Goal: Task Accomplishment & Management: Manage account settings

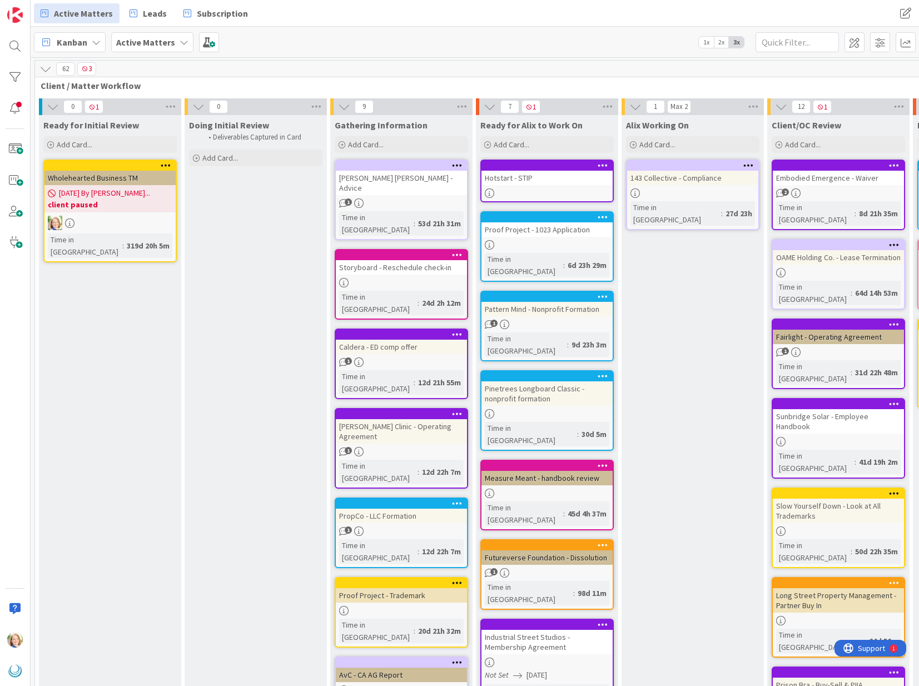
scroll to position [0, 95]
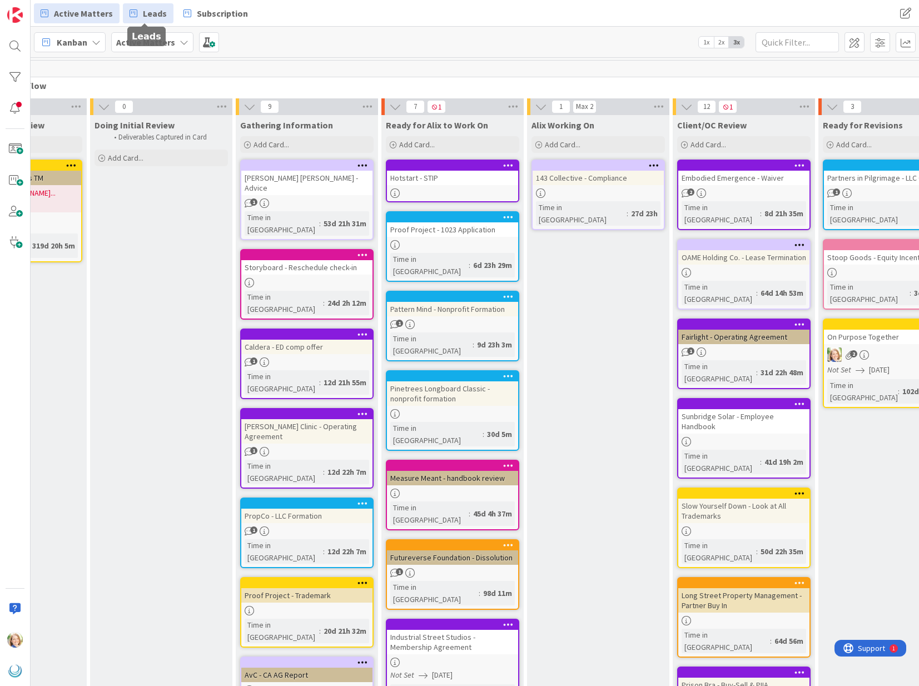
click at [145, 13] on span "Leads" at bounding box center [155, 13] width 24 height 13
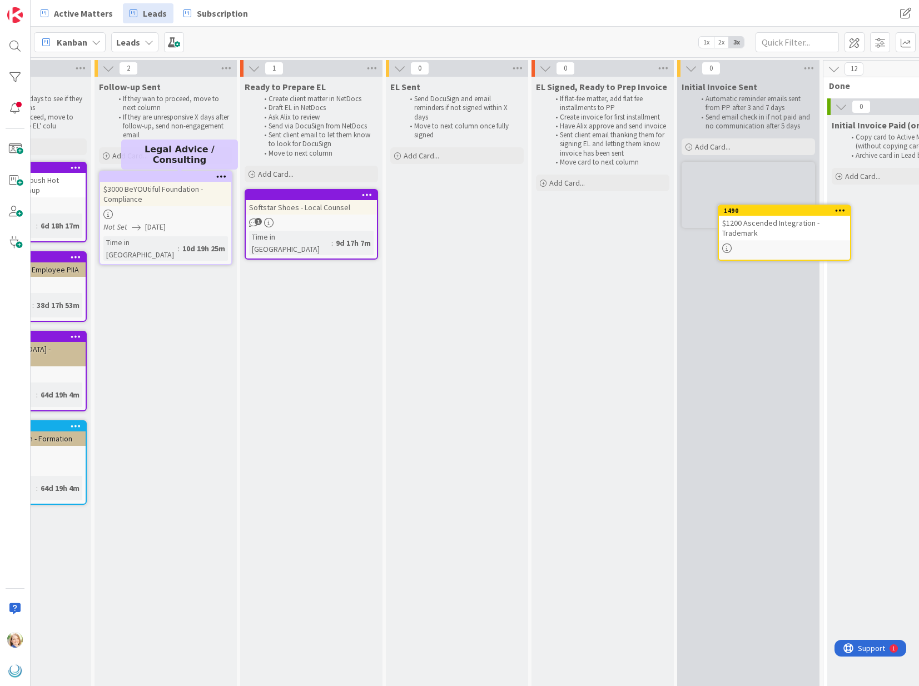
scroll to position [0, 668]
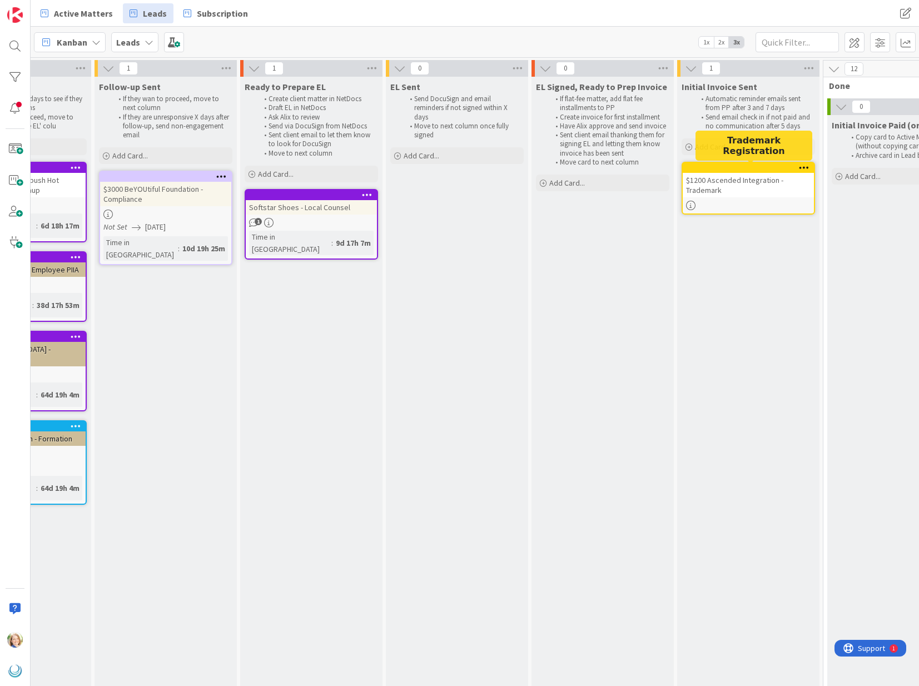
click at [703, 168] on div at bounding box center [751, 168] width 126 height 8
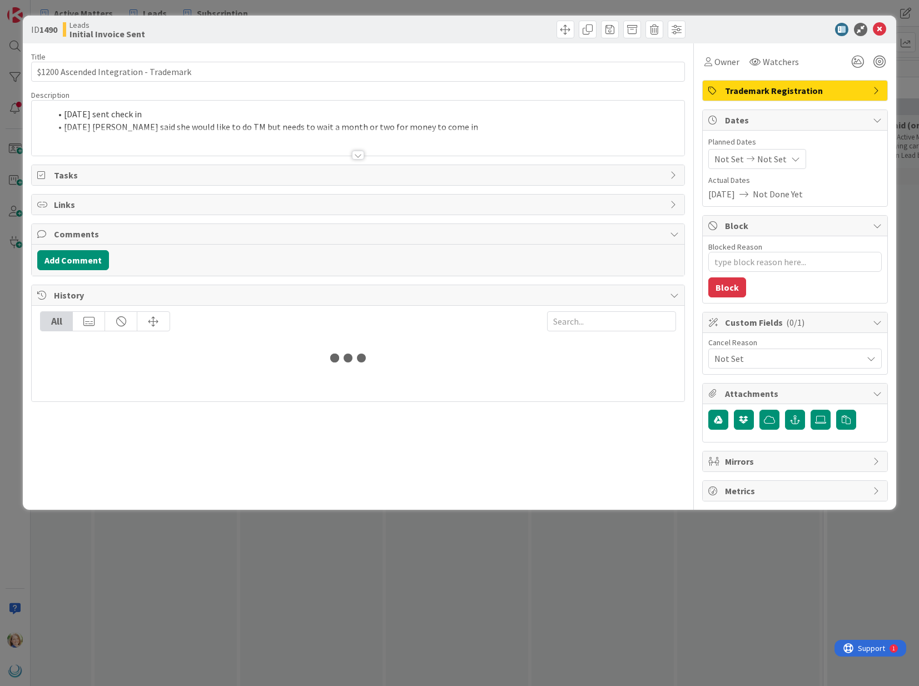
type textarea "x"
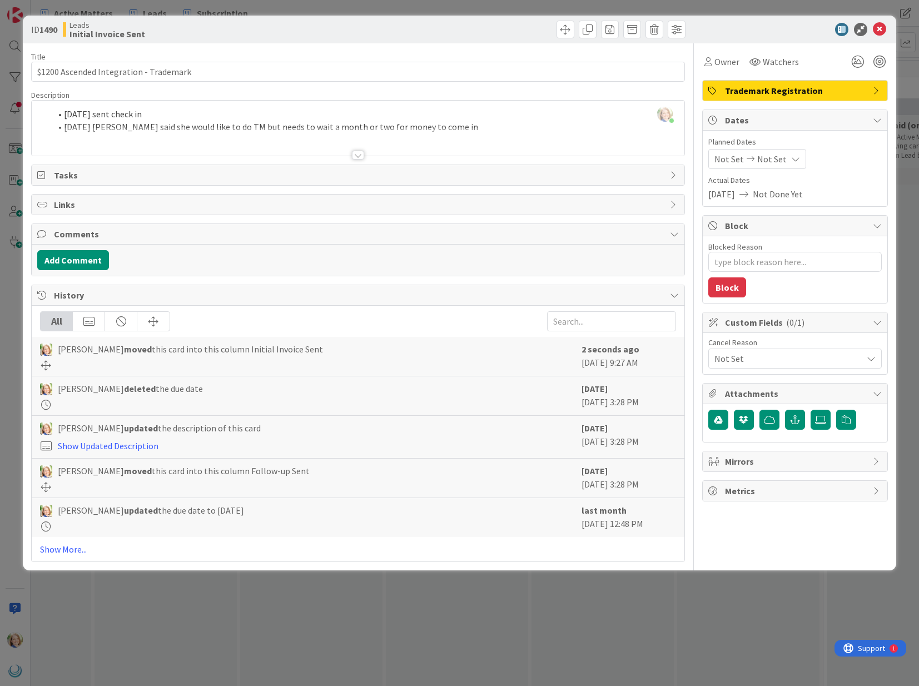
click at [64, 116] on div "[PERSON_NAME] just joined [DATE] sent check in [DATE] [PERSON_NAME] said she wo…" at bounding box center [358, 128] width 652 height 55
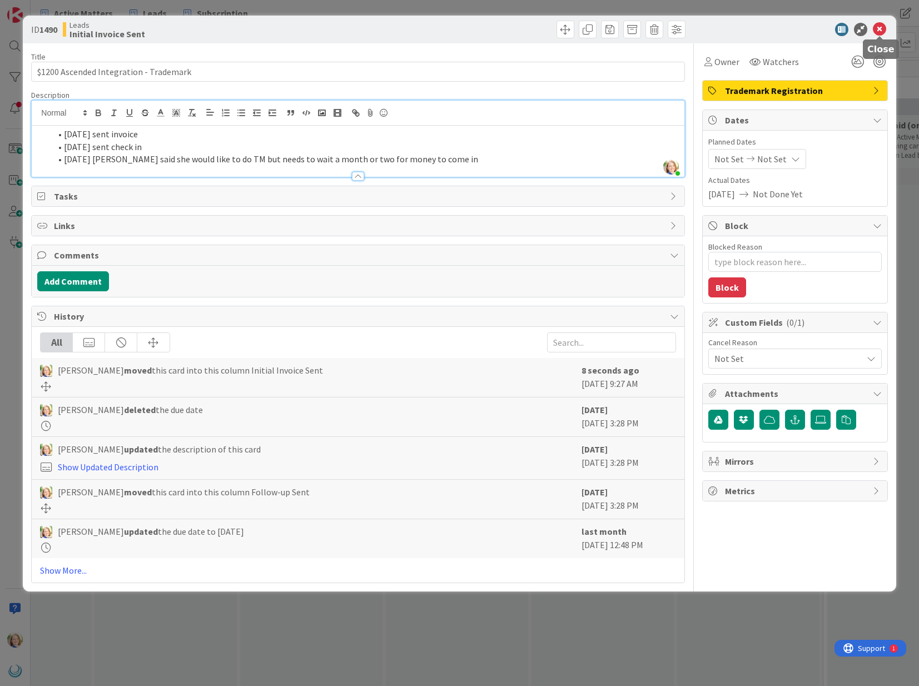
click at [878, 29] on icon at bounding box center [879, 29] width 13 height 13
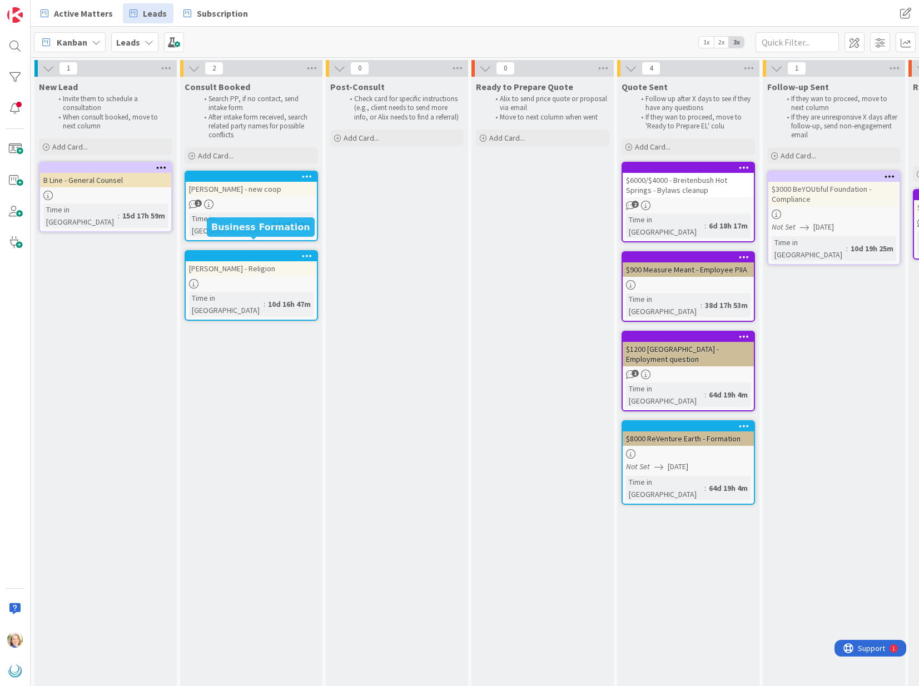
click at [231, 252] on div at bounding box center [254, 256] width 126 height 8
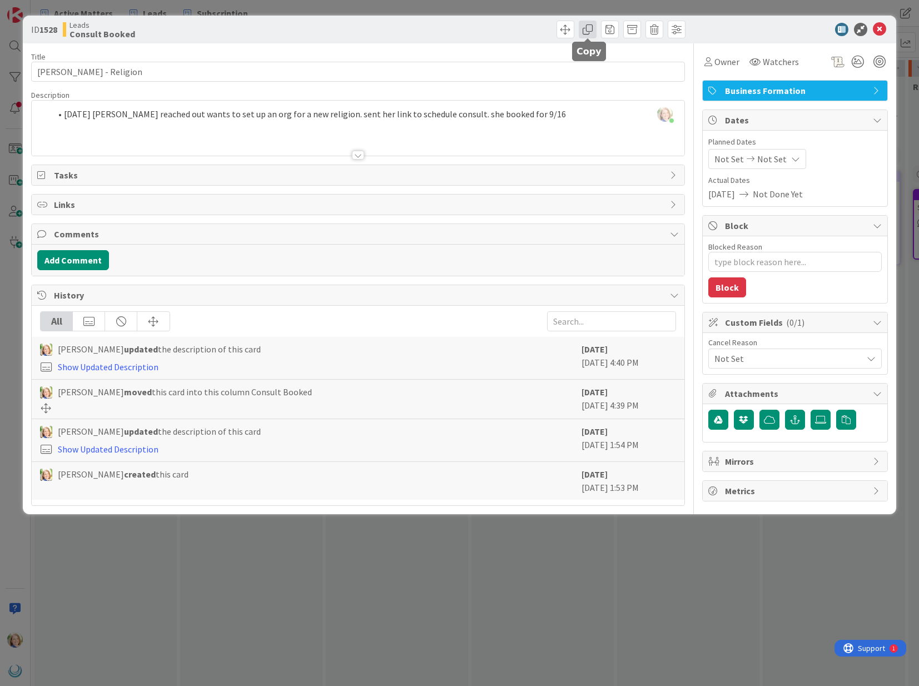
click at [585, 31] on span at bounding box center [588, 30] width 18 height 18
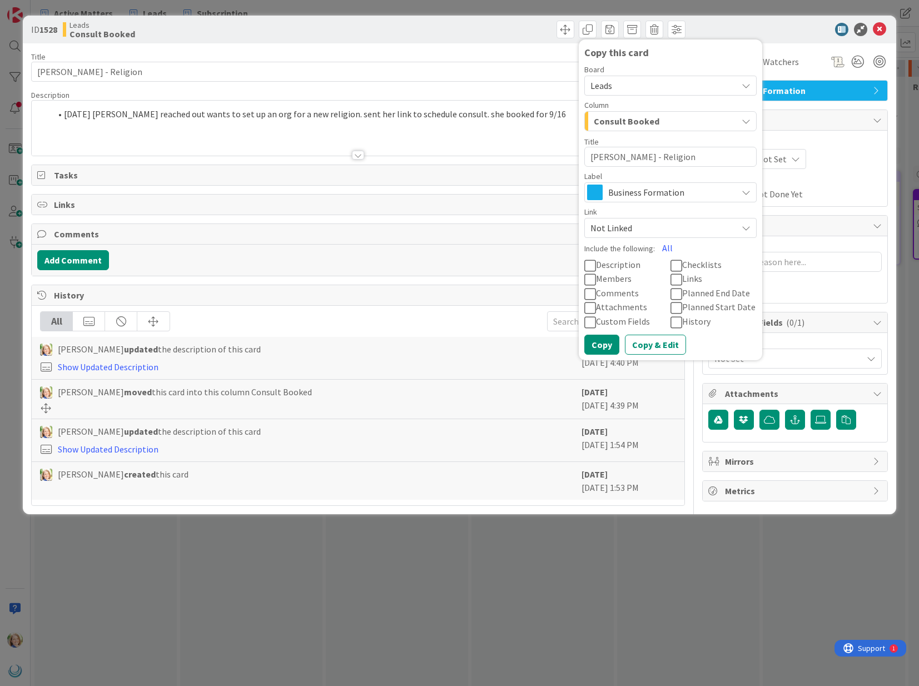
drag, startPoint x: 697, startPoint y: 156, endPoint x: 658, endPoint y: 157, distance: 38.4
click at [658, 157] on textarea "[PERSON_NAME] - Religion" at bounding box center [670, 157] width 172 height 20
type textarea "x"
type textarea "[PERSON_NAME] - T"
type textarea "x"
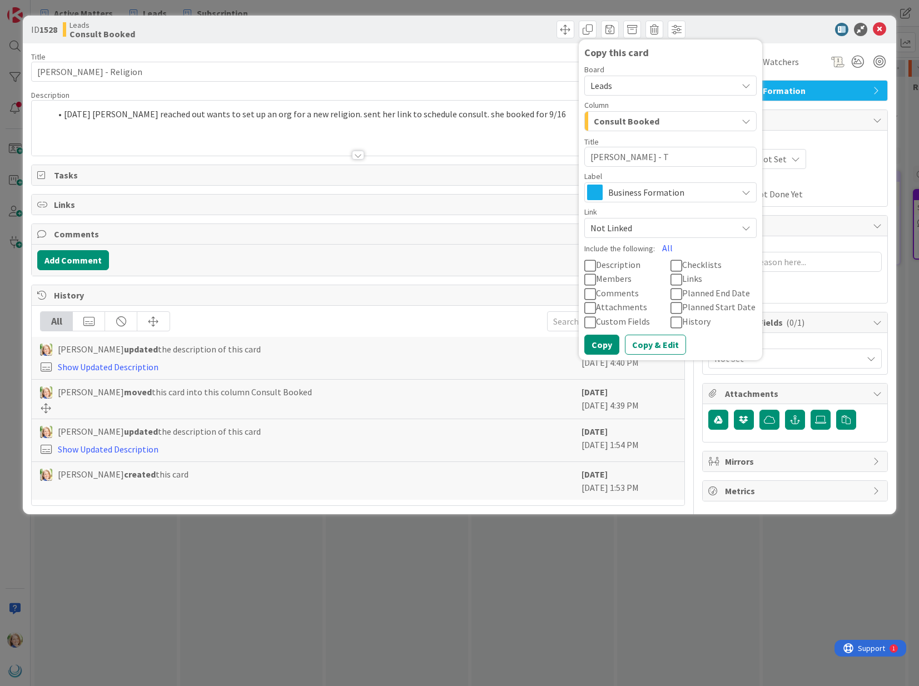
type textarea "[PERSON_NAME] - Tr"
type textarea "x"
type textarea "[PERSON_NAME] - Tra"
type textarea "x"
type textarea "[PERSON_NAME] - Trad"
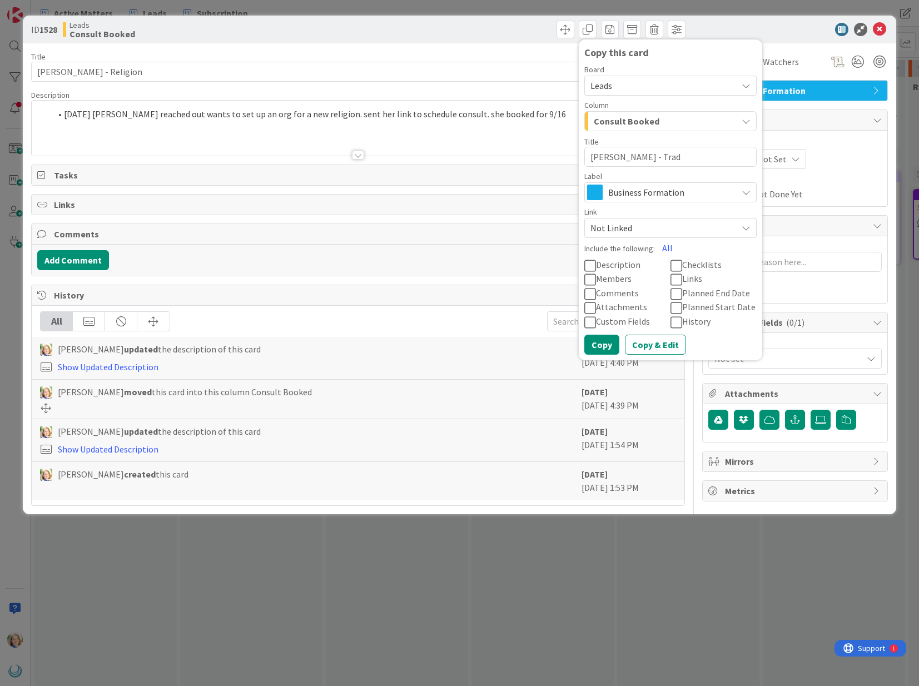
type textarea "x"
type textarea "[PERSON_NAME] - Trade"
type textarea "x"
type textarea "[PERSON_NAME] - Tradem"
type textarea "x"
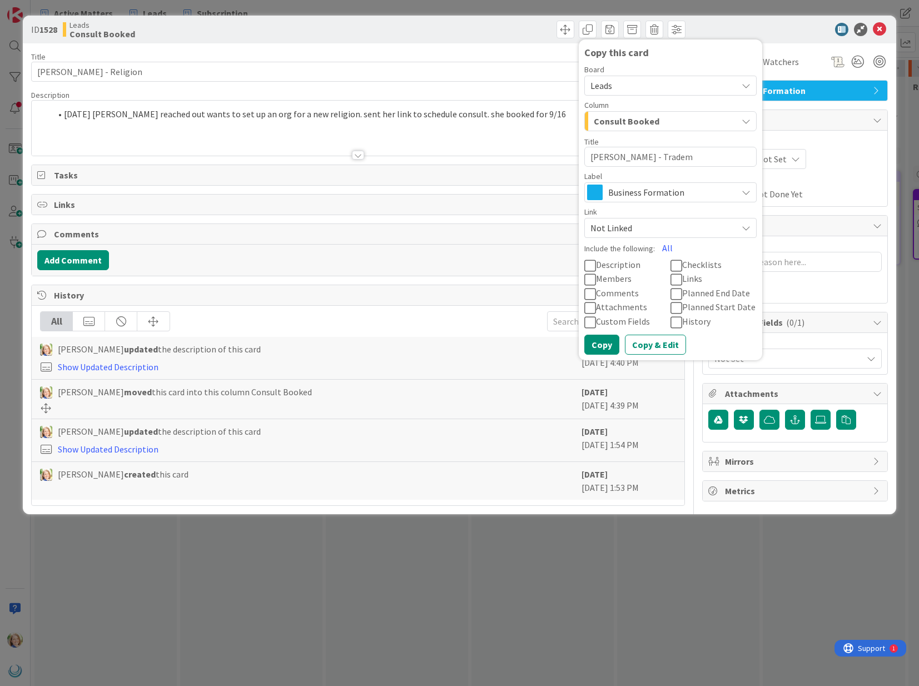
type textarea "[PERSON_NAME] - Tradema"
type textarea "x"
type textarea "[PERSON_NAME] - Trademar"
type textarea "x"
type textarea "[PERSON_NAME] - Trademark"
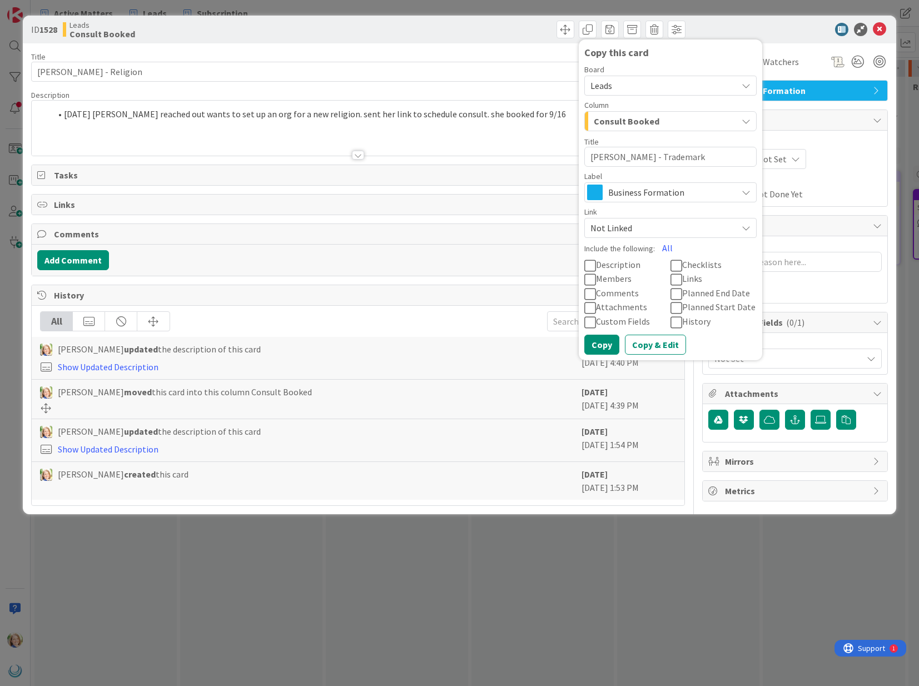
click at [660, 198] on span "Business Formation" at bounding box center [669, 193] width 123 height 16
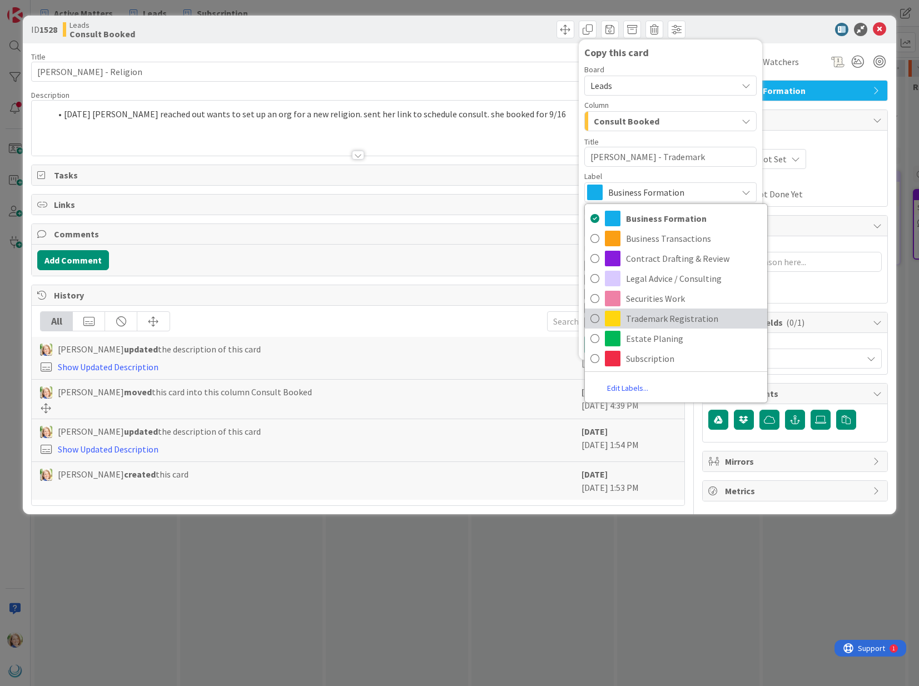
click at [658, 319] on span "Trademark Registration" at bounding box center [694, 318] width 136 height 17
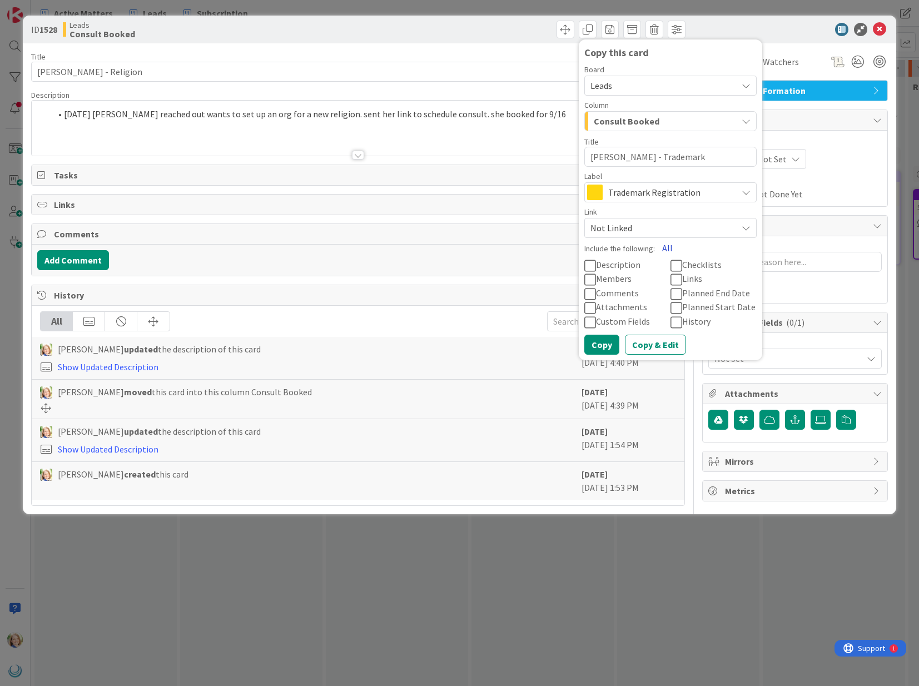
click at [664, 246] on button "All" at bounding box center [667, 248] width 25 height 20
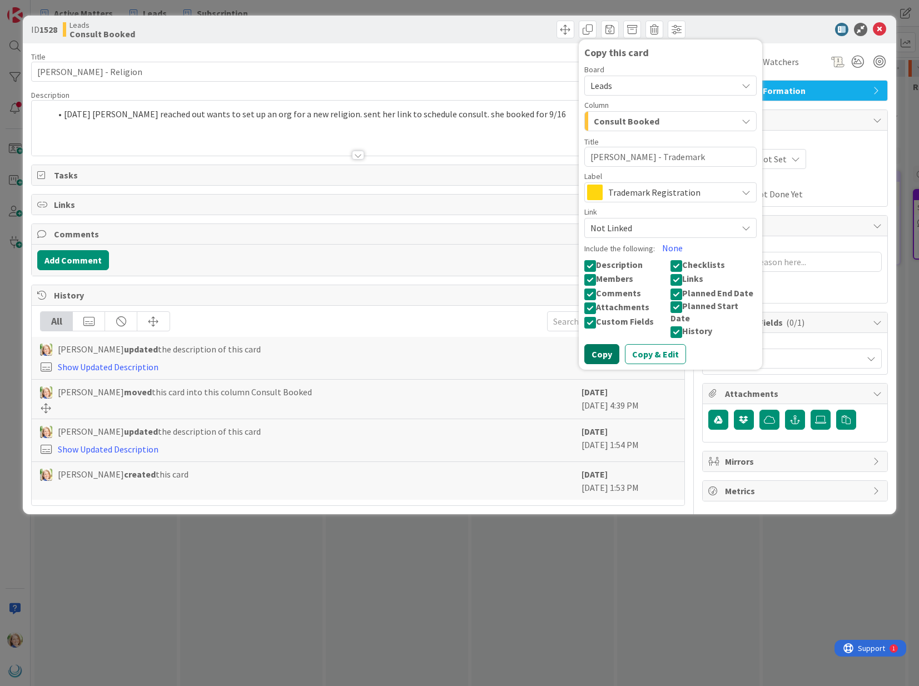
click at [596, 347] on button "Copy" at bounding box center [601, 354] width 35 height 20
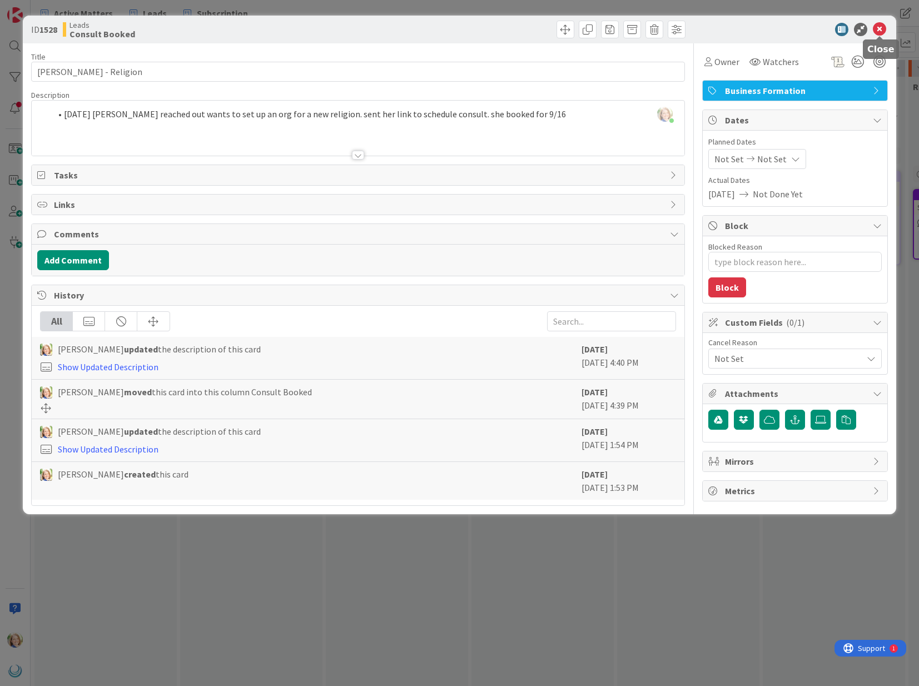
click at [880, 32] on icon at bounding box center [879, 29] width 13 height 13
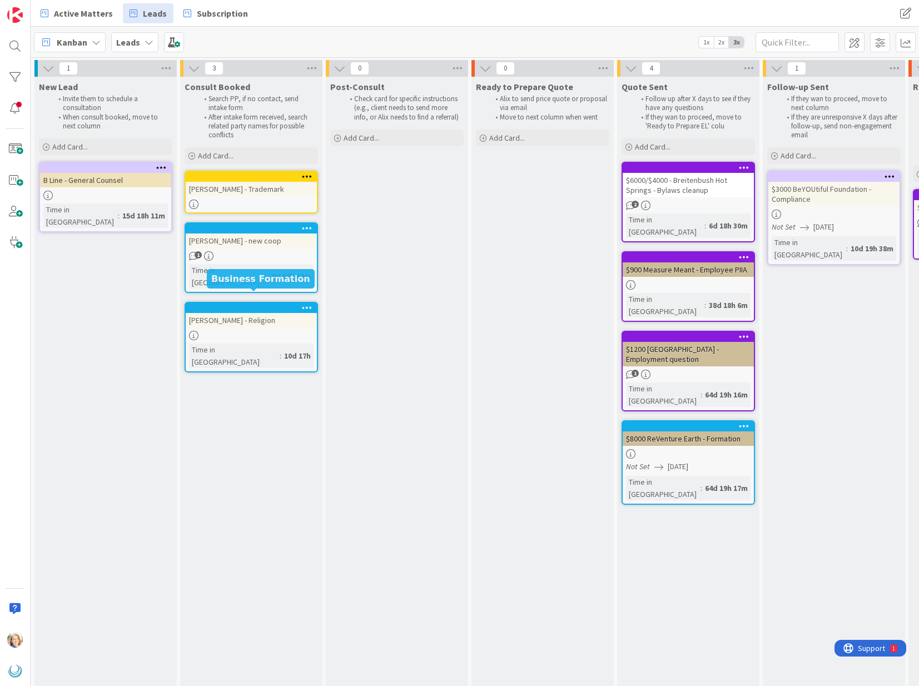
click at [222, 303] on div at bounding box center [251, 308] width 131 height 10
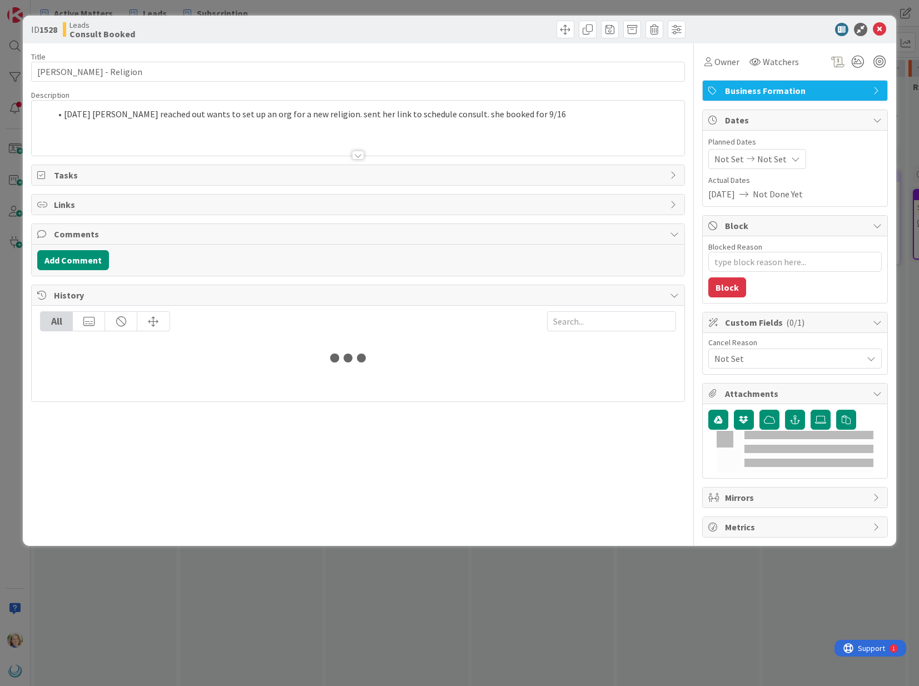
type textarea "x"
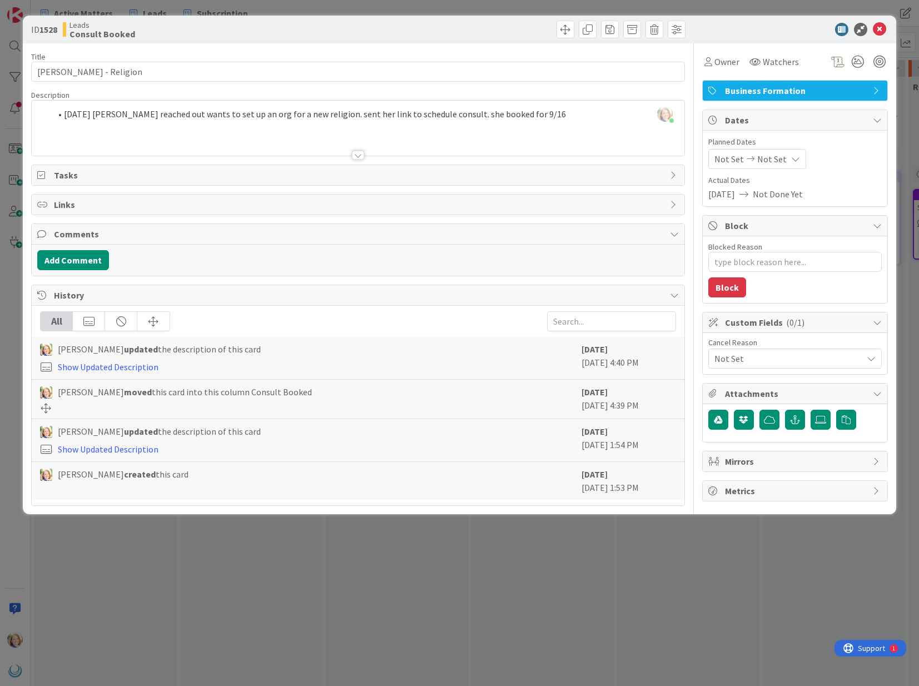
click at [64, 117] on div "[PERSON_NAME] just joined [DATE] [PERSON_NAME] reached out wants to set up an o…" at bounding box center [358, 128] width 652 height 55
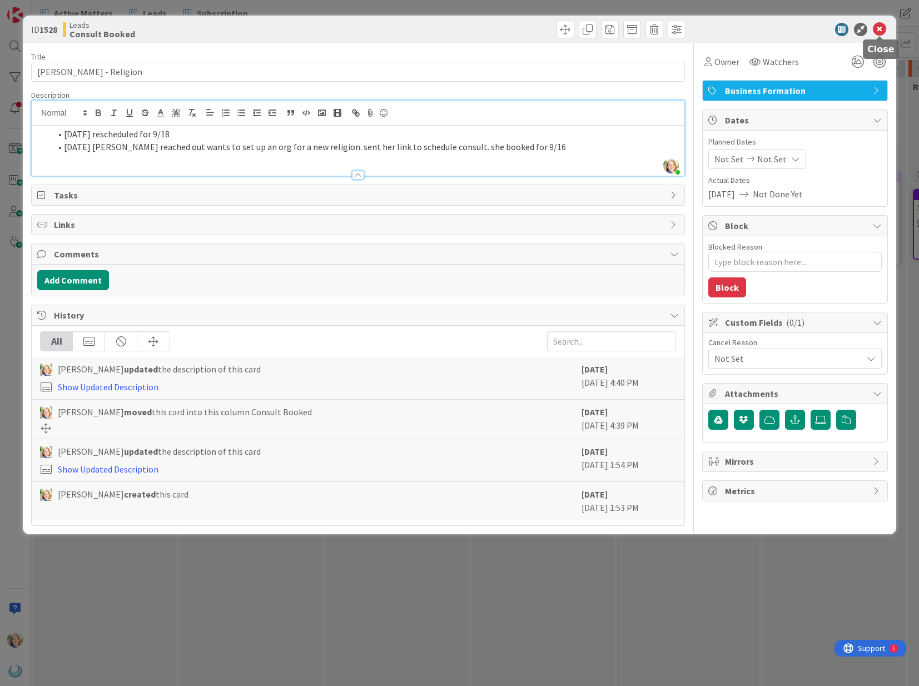
click at [879, 30] on icon at bounding box center [879, 29] width 13 height 13
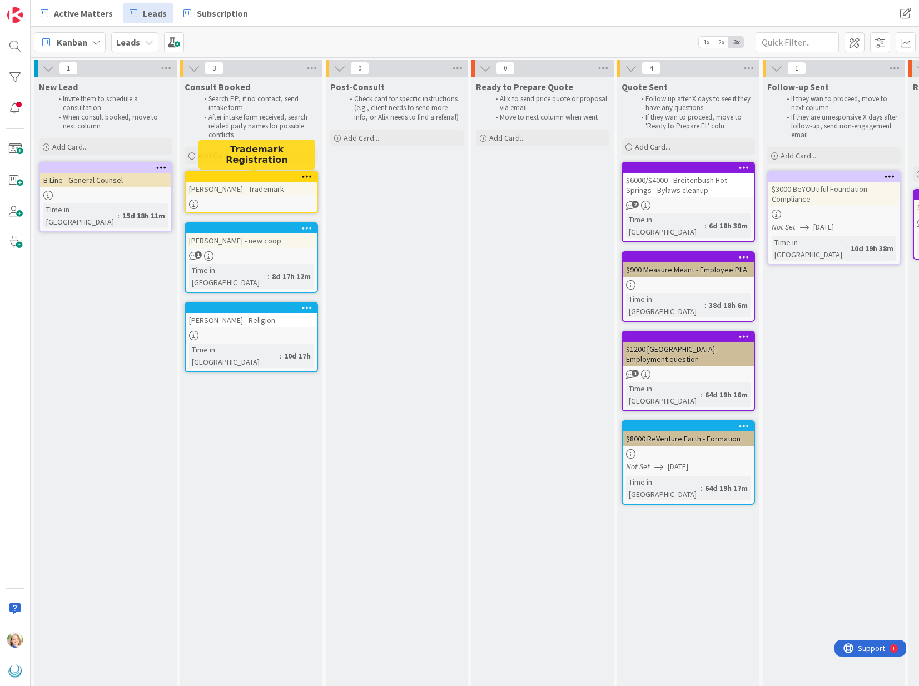
click at [235, 178] on div at bounding box center [254, 177] width 126 height 8
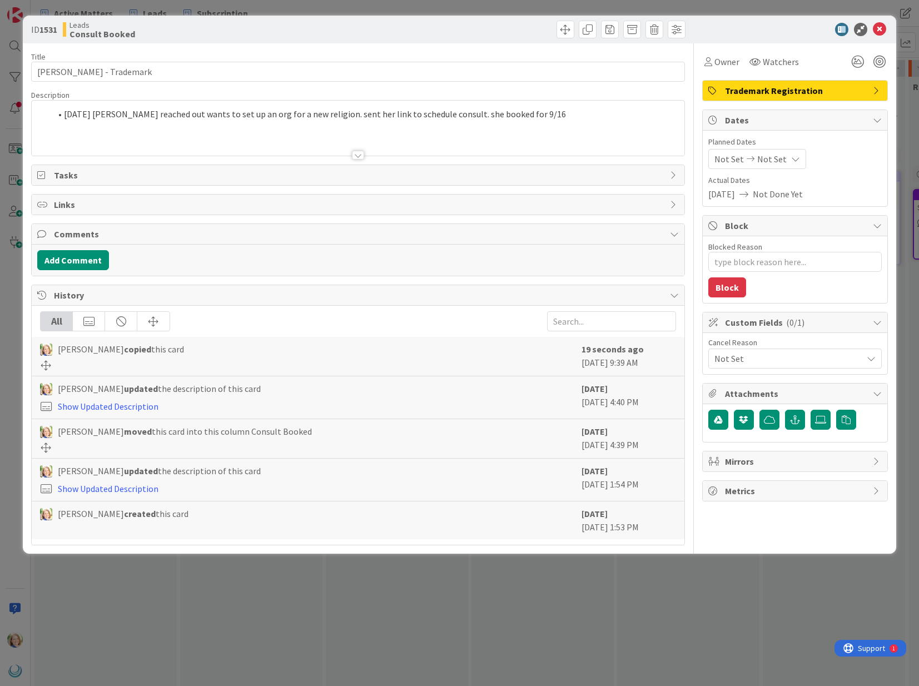
type textarea "x"
click at [64, 115] on span at bounding box center [64, 114] width 0 height 13
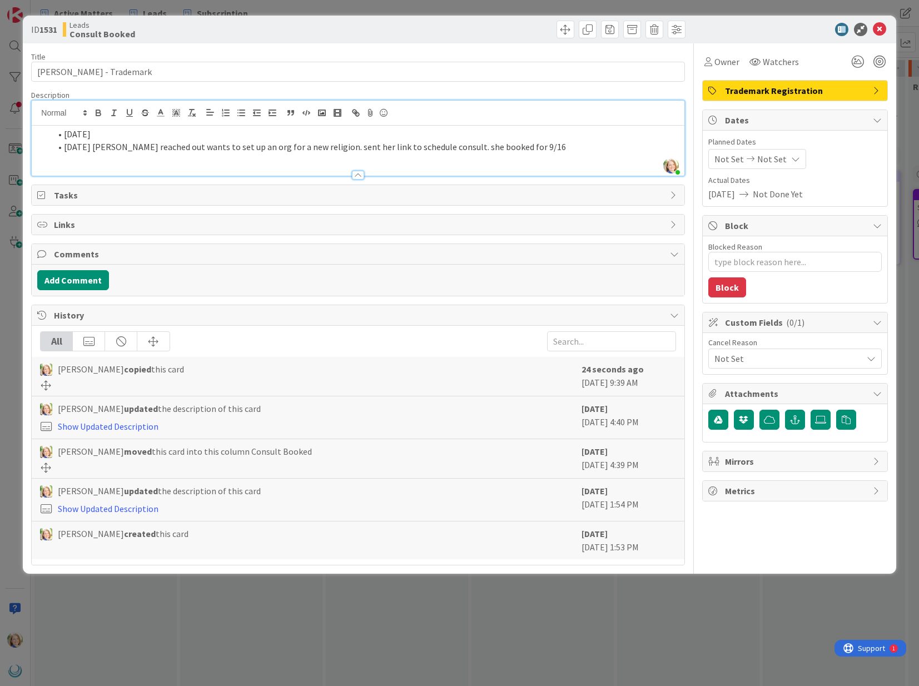
click at [83, 133] on li "[DATE]" at bounding box center [365, 134] width 628 height 13
click at [121, 136] on li "[DATE]" at bounding box center [365, 134] width 628 height 13
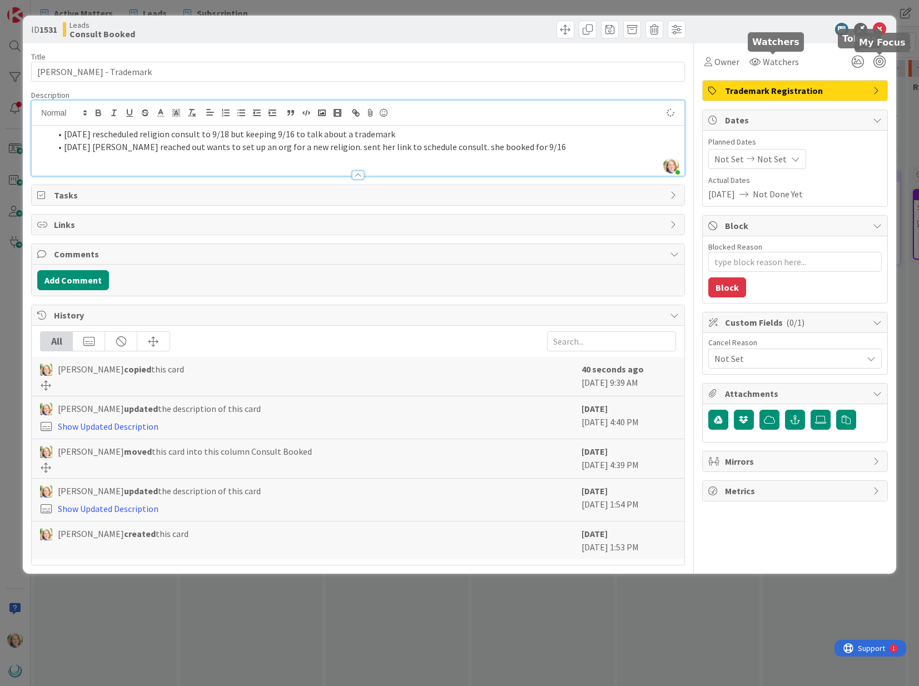
type textarea "x"
click at [880, 30] on icon at bounding box center [879, 29] width 13 height 13
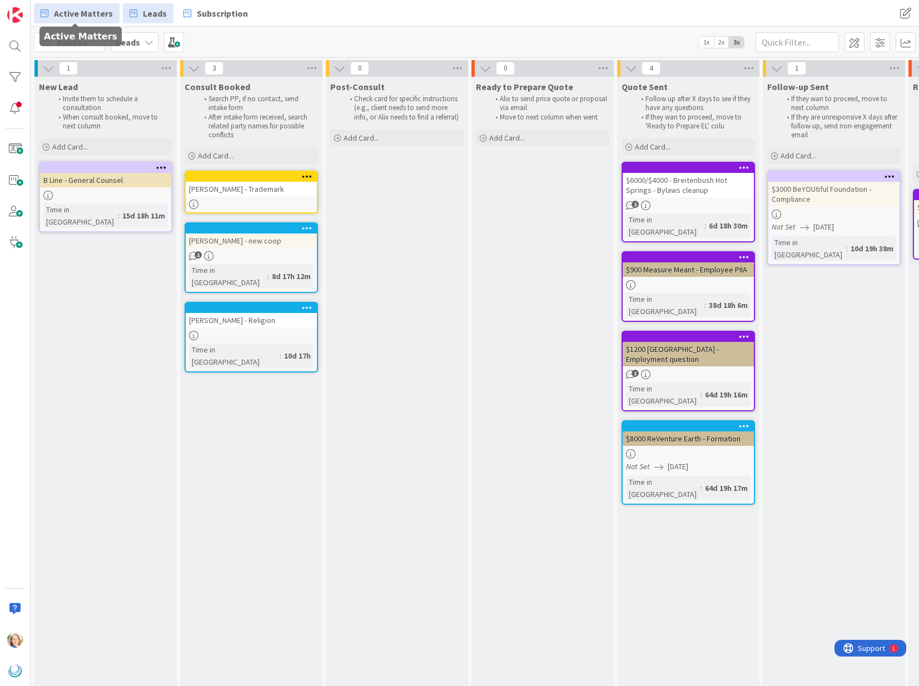
click at [81, 14] on span "Active Matters" at bounding box center [83, 13] width 59 height 13
